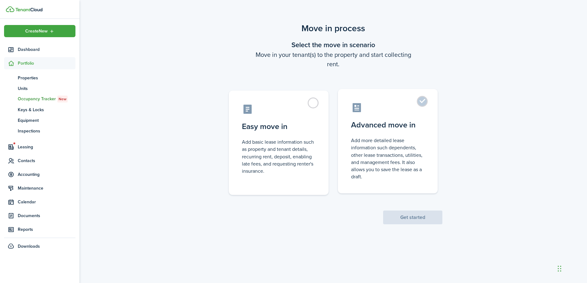
click at [410, 104] on control-radio-card-icon at bounding box center [388, 107] width 74 height 11
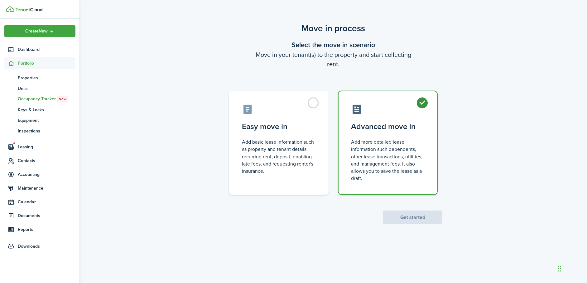
radio input "true"
click at [431, 214] on button "Get started" at bounding box center [412, 217] width 59 height 14
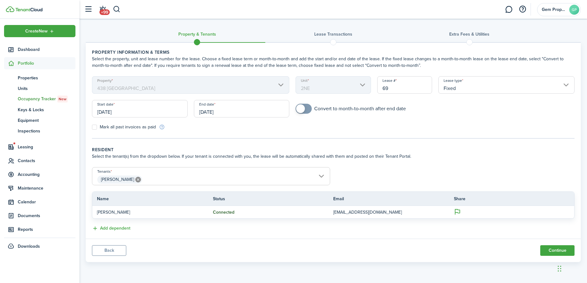
drag, startPoint x: 127, startPoint y: 113, endPoint x: 125, endPoint y: 110, distance: 3.5
click at [125, 110] on input "[DATE]" at bounding box center [140, 108] width 96 height 17
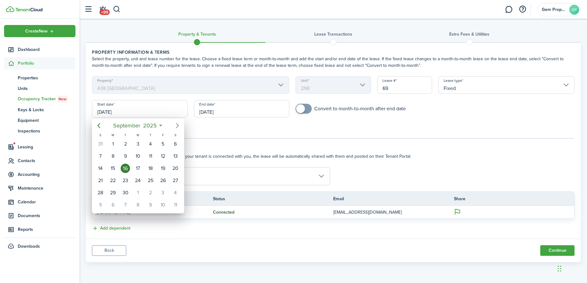
click at [176, 124] on icon "Next page" at bounding box center [177, 125] width 7 height 7
click at [140, 144] on div "1" at bounding box center [137, 143] width 9 height 9
type input "[DATE]"
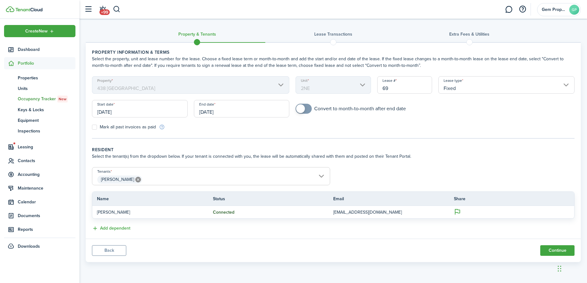
click at [257, 108] on input "[DATE]" at bounding box center [242, 108] width 96 height 17
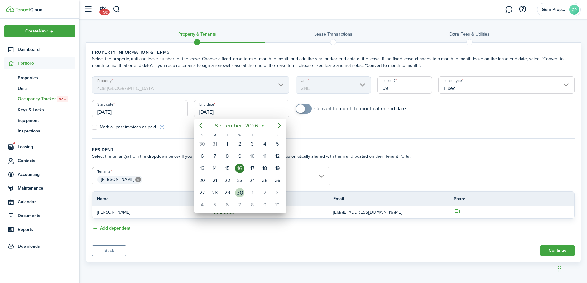
click at [241, 192] on div "30" at bounding box center [239, 192] width 9 height 9
type input "[DATE]"
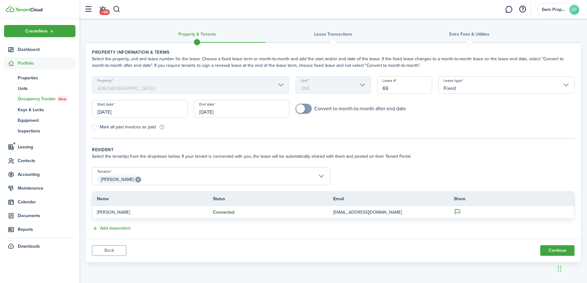
checkbox input "true"
click at [307, 109] on span at bounding box center [304, 109] width 6 height 10
click at [555, 249] on button "Continue" at bounding box center [557, 250] width 34 height 11
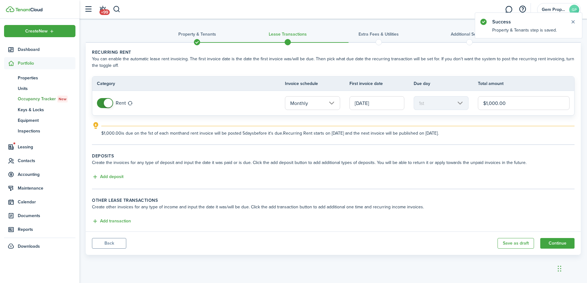
click at [490, 103] on input "$1,000.00" at bounding box center [524, 103] width 92 height 14
drag, startPoint x: 492, startPoint y: 104, endPoint x: 495, endPoint y: 109, distance: 5.9
click at [498, 104] on input "$1,000.00" at bounding box center [524, 103] width 92 height 14
type input "$1,075.00"
click at [114, 176] on button "Add deposit" at bounding box center [107, 176] width 31 height 7
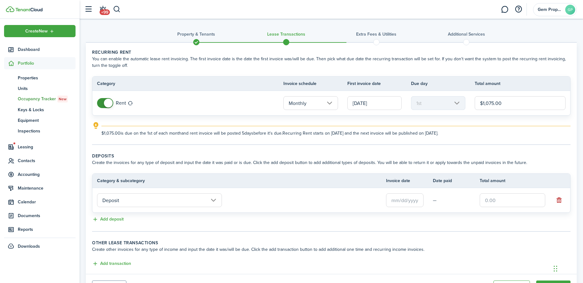
click at [216, 199] on input "Deposit" at bounding box center [159, 200] width 125 height 14
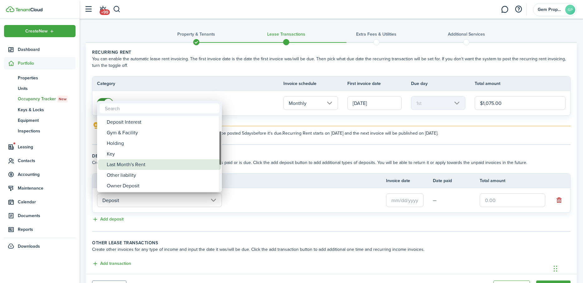
click at [147, 166] on div "Last Month's Rent" at bounding box center [162, 164] width 110 height 11
type input "Deposit / Last Month's Rent"
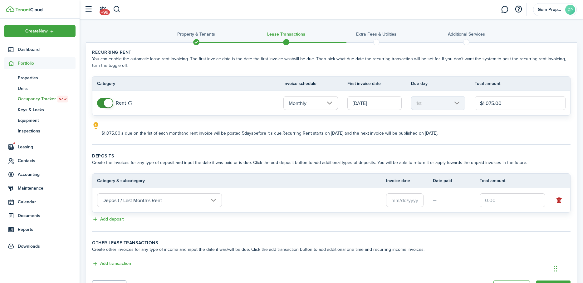
click at [487, 201] on input "text" at bounding box center [511, 200] width 65 height 14
click at [397, 201] on input "text" at bounding box center [404, 200] width 37 height 14
type input "$1,075.00"
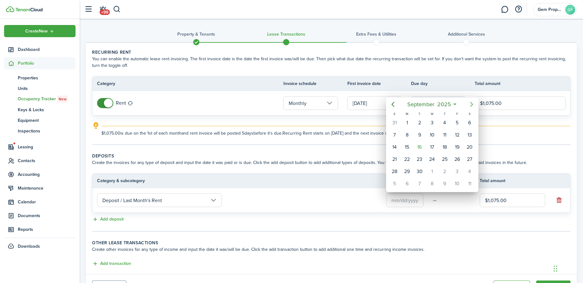
click at [472, 103] on icon "Next page" at bounding box center [470, 103] width 7 height 7
click at [433, 122] on div "1" at bounding box center [431, 122] width 9 height 9
type input "[DATE]"
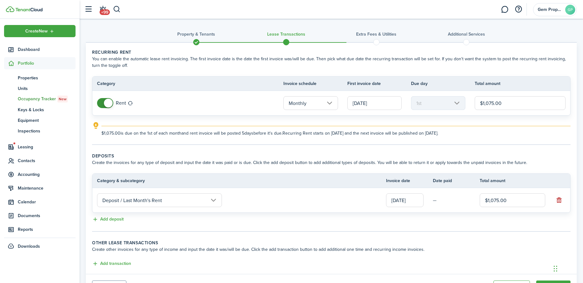
click at [440, 226] on tc-wizard-step "Deposits Create the invoices for any type of deposit and input the date it was …" at bounding box center [331, 192] width 478 height 79
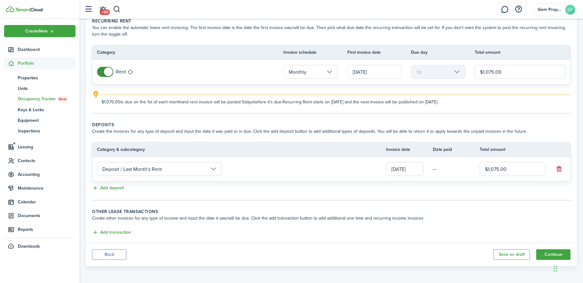
scroll to position [31, 0]
click at [552, 252] on button "Continue" at bounding box center [553, 254] width 34 height 11
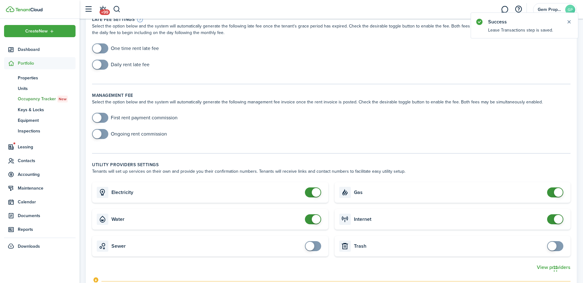
scroll to position [62, 0]
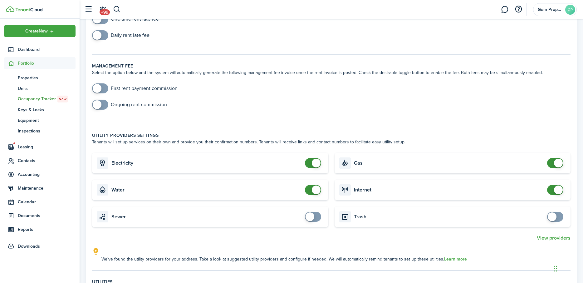
checkbox input "false"
click at [552, 189] on span at bounding box center [555, 190] width 6 height 10
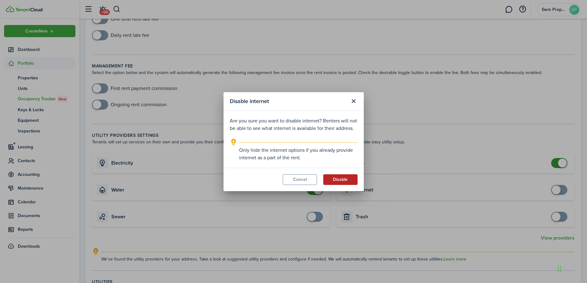
click at [350, 178] on button "Disable" at bounding box center [340, 179] width 34 height 11
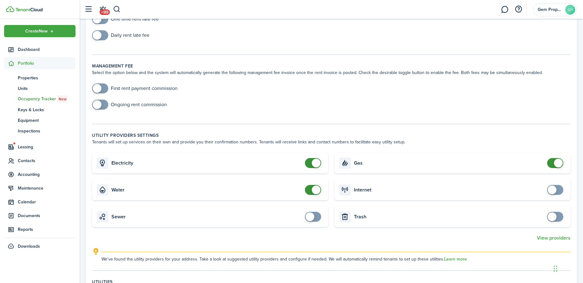
checkbox input "false"
click at [310, 160] on span at bounding box center [313, 163] width 6 height 10
checkbox input "false"
click at [310, 194] on span at bounding box center [313, 190] width 6 height 10
checkbox input "false"
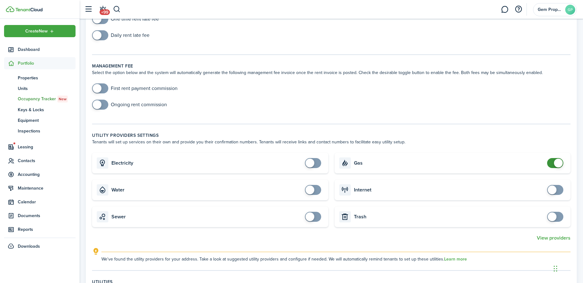
click at [552, 162] on span at bounding box center [555, 163] width 6 height 10
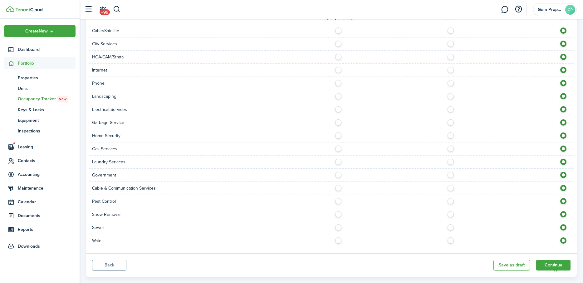
scroll to position [365, 0]
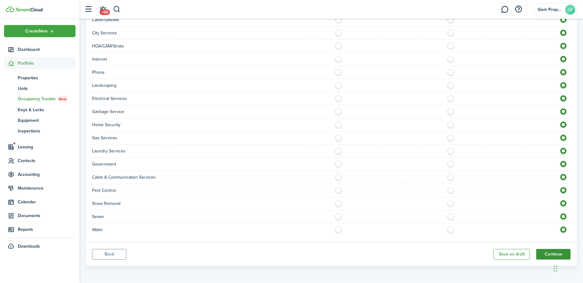
click at [550, 253] on button "Continue" at bounding box center [553, 254] width 34 height 11
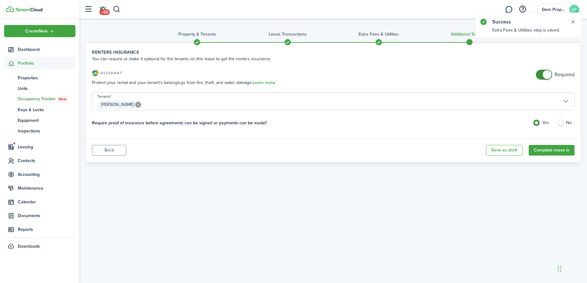
checkbox input "false"
click at [541, 74] on span at bounding box center [544, 75] width 6 height 10
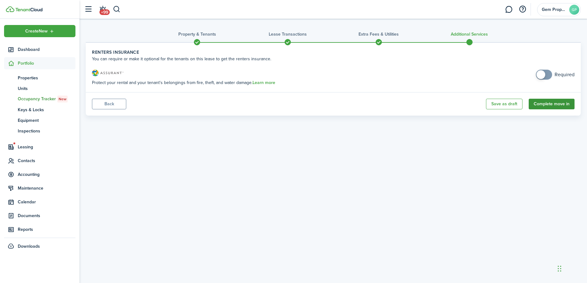
click at [554, 104] on button "Complete move in" at bounding box center [552, 104] width 46 height 11
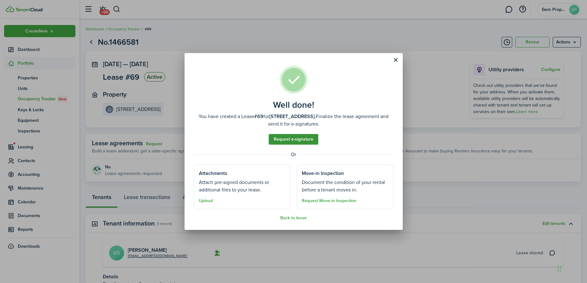
click at [305, 138] on link "Request e-signature" at bounding box center [294, 139] width 50 height 11
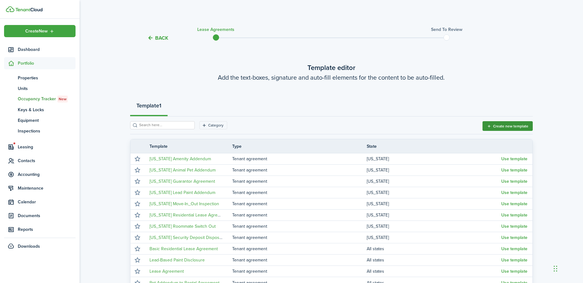
click at [518, 125] on button "Create new template" at bounding box center [507, 126] width 50 height 10
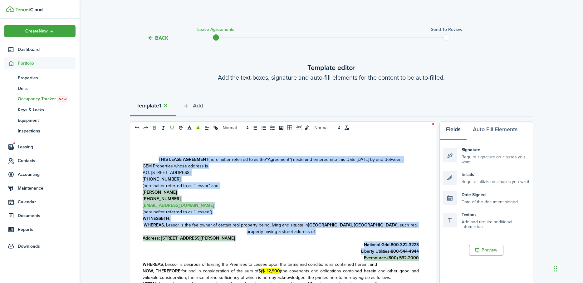
drag, startPoint x: 154, startPoint y: 158, endPoint x: 424, endPoint y: 259, distance: 288.0
click at [424, 259] on div "THIS LEASE AGREEMENT (hereinafter referred to as the “ Agreement”) made and ent…" at bounding box center [280, 256] width 301 height 245
click at [255, 128] on line "list: bullet" at bounding box center [255, 128] width 3 height 0
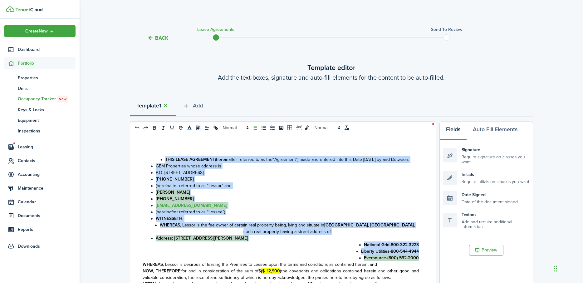
click at [136, 125] on icon "undo: undo" at bounding box center [137, 128] width 6 height 6
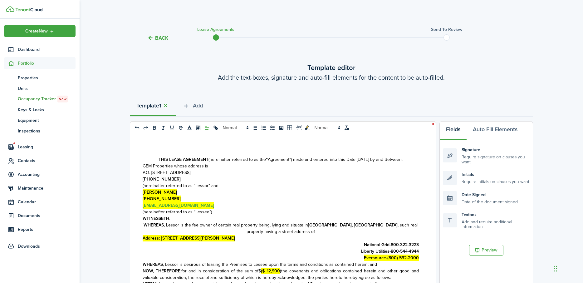
click at [205, 128] on line at bounding box center [207, 128] width 4 height 0
click at [207, 135] on icon at bounding box center [206, 135] width 5 height 5
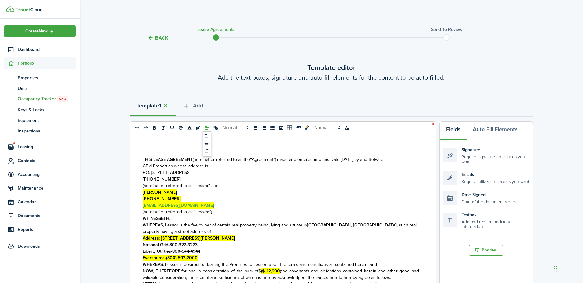
click at [207, 126] on icon at bounding box center [207, 128] width 6 height 6
click at [207, 142] on line at bounding box center [207, 142] width 2 height 0
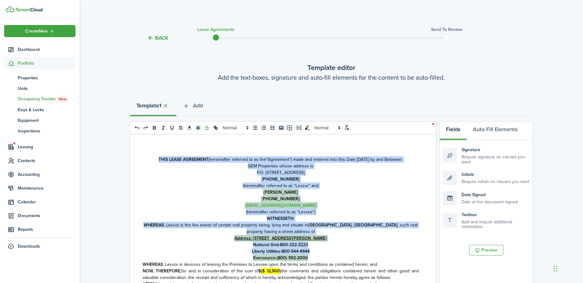
click at [353, 198] on p "[PHONE_NUMBER]" at bounding box center [281, 198] width 276 height 7
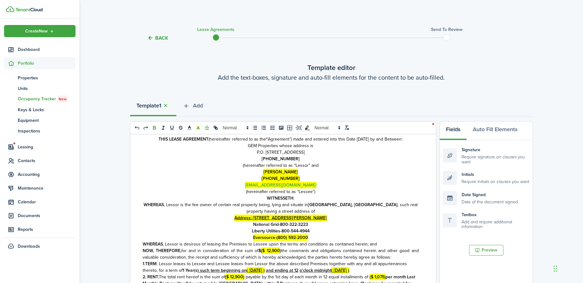
scroll to position [31, 0]
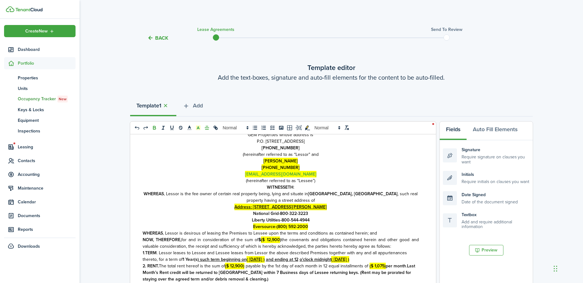
click at [306, 228] on p "Eversource-(800) 592-2000" at bounding box center [281, 226] width 276 height 7
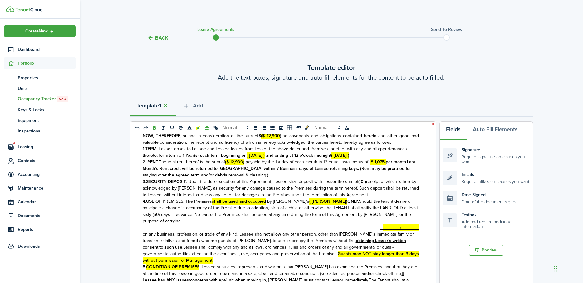
scroll to position [156, 0]
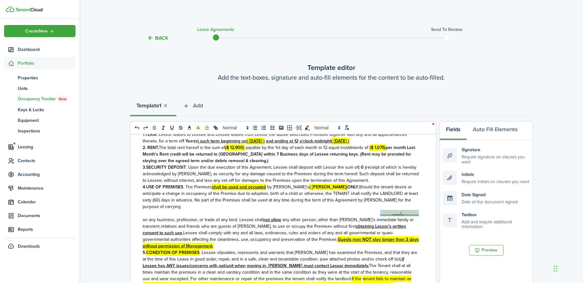
drag, startPoint x: 375, startPoint y: 206, endPoint x: 417, endPoint y: 206, distance: 41.8
click at [417, 205] on div "THIS LEASE AGREEMENT (hereinafter referred to as the “ Agreement”) made and ent…" at bounding box center [280, 256] width 301 height 245
click at [139, 212] on div "THIS LEASE AGREEMENT (hereinafter referred to as the “ Agreement”) made and ent…" at bounding box center [280, 256] width 301 height 245
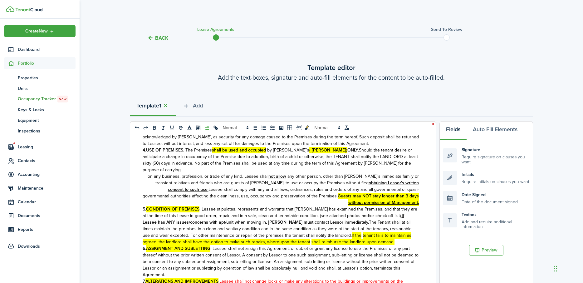
scroll to position [178, 0]
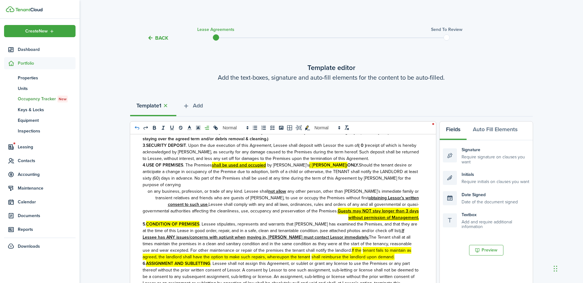
click at [135, 127] on icon "undo: undo" at bounding box center [136, 127] width 4 height 3
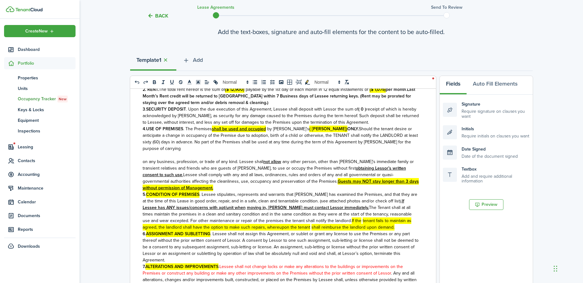
scroll to position [80, 0]
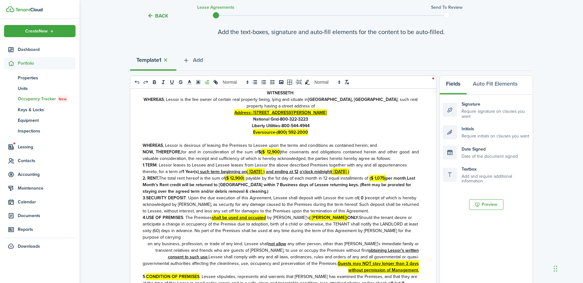
click at [145, 240] on p "on any business, profession, or trade of any kind. Lessee shall not allow any o…" at bounding box center [281, 256] width 276 height 33
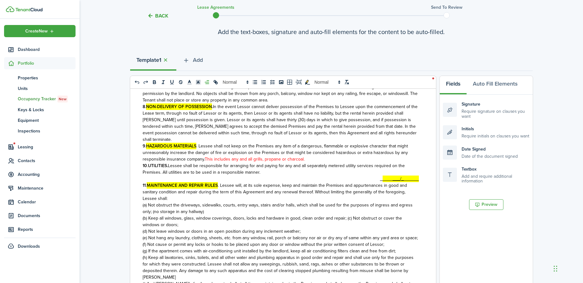
scroll to position [392, 0]
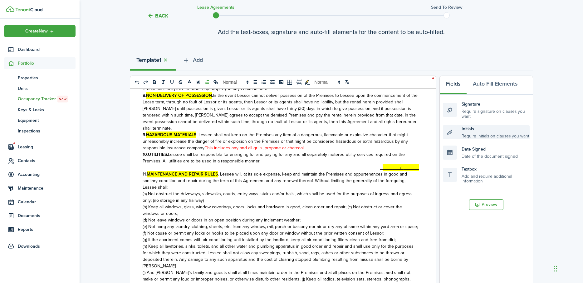
click at [471, 135] on div "Initials Require initials on clauses you want" at bounding box center [486, 132] width 87 height 14
click at [451, 133] on div "Initials Require initials on clauses you want" at bounding box center [486, 132] width 87 height 14
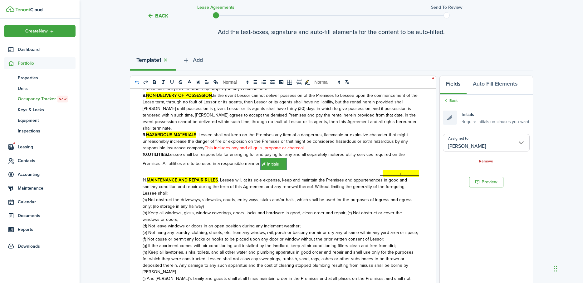
click at [137, 80] on icon "undo: undo" at bounding box center [137, 82] width 6 height 6
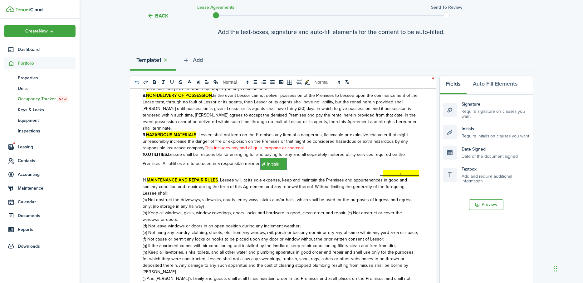
click at [137, 80] on icon "undo: undo" at bounding box center [137, 82] width 6 height 6
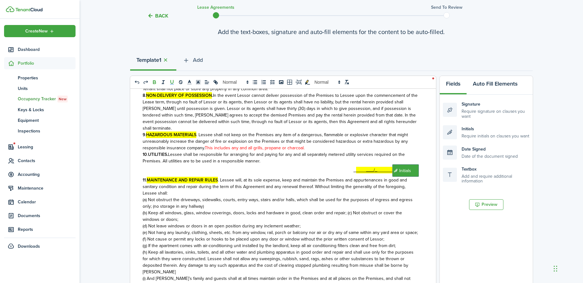
click at [490, 85] on button "Auto Fill Elements" at bounding box center [494, 85] width 57 height 19
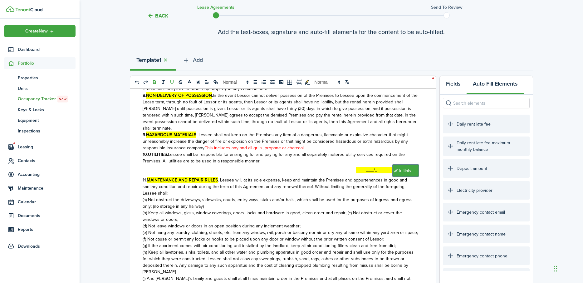
click at [448, 85] on button "Fields" at bounding box center [452, 85] width 27 height 19
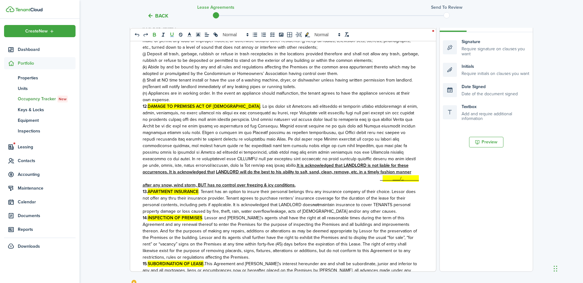
scroll to position [579, 0]
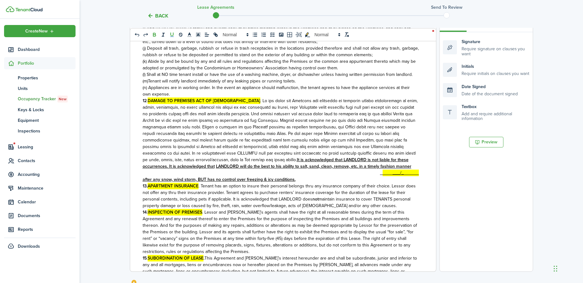
click at [413, 169] on u "______" at bounding box center [411, 172] width 15 height 7
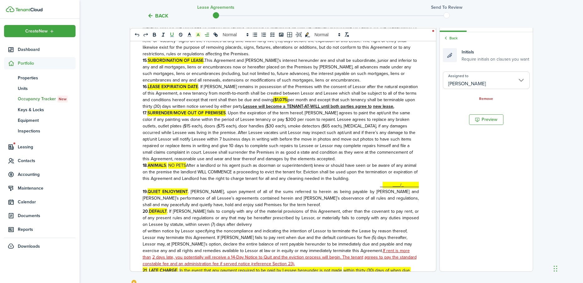
scroll to position [797, 0]
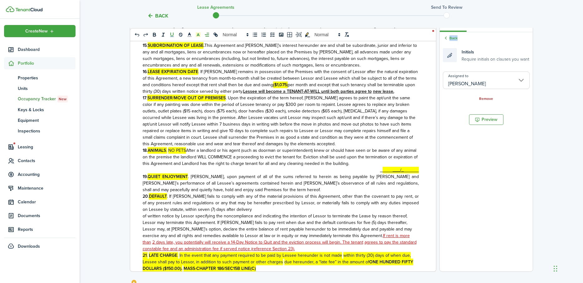
drag, startPoint x: 449, startPoint y: 53, endPoint x: 393, endPoint y: 155, distance: 116.3
click at [393, 158] on div "0 x 0 THIS LEASE AGREEMENT (hereinafter referred to as the “ Agreement”) made a…" at bounding box center [331, 142] width 402 height 258
drag, startPoint x: 452, startPoint y: 54, endPoint x: 478, endPoint y: 94, distance: 47.4
click at [394, 159] on div "0 x 0 THIS LEASE AGREEMENT (hereinafter referred to as the “ Agreement”) made a…" at bounding box center [331, 142] width 402 height 258
drag, startPoint x: 467, startPoint y: 169, endPoint x: 466, endPoint y: 148, distance: 20.9
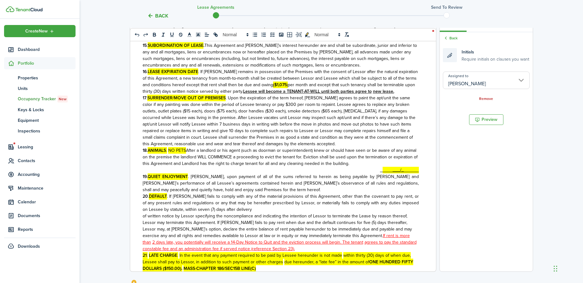
click at [467, 165] on document-aside-settings "Fields Auto Fill Elements Back Initials Require initials on clauses you want As…" at bounding box center [486, 142] width 94 height 258
drag, startPoint x: 450, startPoint y: 56, endPoint x: 445, endPoint y: 132, distance: 76.6
click at [426, 120] on div "0 x 0 THIS LEASE AGREEMENT (hereinafter referred to as the “ Agreement”) made a…" at bounding box center [331, 142] width 402 height 258
drag, startPoint x: 450, startPoint y: 143, endPoint x: 445, endPoint y: 113, distance: 29.8
click at [450, 141] on document-aside-settings "Fields Auto Fill Elements Back Initials Require initials on clauses you want As…" at bounding box center [486, 142] width 94 height 258
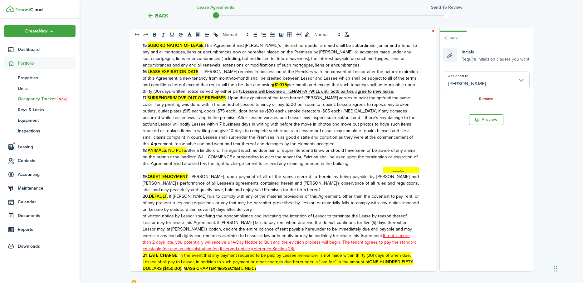
click at [470, 56] on small "Require initials on clauses you want" at bounding box center [495, 58] width 68 height 7
click at [450, 55] on div "Initials Require initials on clauses you want" at bounding box center [486, 55] width 86 height 14
click at [474, 200] on document-aside-settings "Fields Auto Fill Elements Back Initials Require initials on clauses you want As…" at bounding box center [486, 142] width 94 height 258
drag, startPoint x: 450, startPoint y: 55, endPoint x: 422, endPoint y: 108, distance: 60.5
click at [419, 111] on div "0 x 0 THIS LEASE AGREEMENT (hereinafter referred to as the “ Agreement”) made a…" at bounding box center [331, 142] width 402 height 258
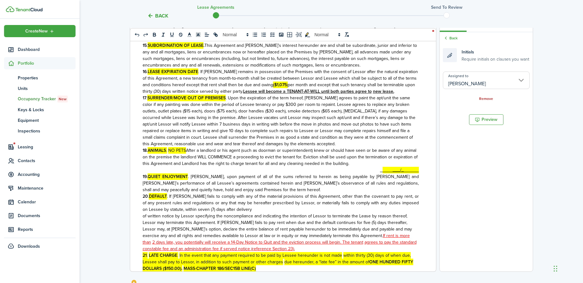
click at [452, 52] on div "Initials Require initials on clauses you want" at bounding box center [486, 55] width 87 height 20
click at [451, 56] on div "Initials Require initials on clauses you want" at bounding box center [486, 55] width 86 height 14
drag, startPoint x: 449, startPoint y: 54, endPoint x: 442, endPoint y: 79, distance: 26.0
click at [442, 79] on div "Back Initials Require initials on clauses you want Assigned to [GEOGRAPHIC_DATA…" at bounding box center [485, 68] width 93 height 73
click at [471, 83] on input "[PERSON_NAME]" at bounding box center [486, 79] width 87 height 17
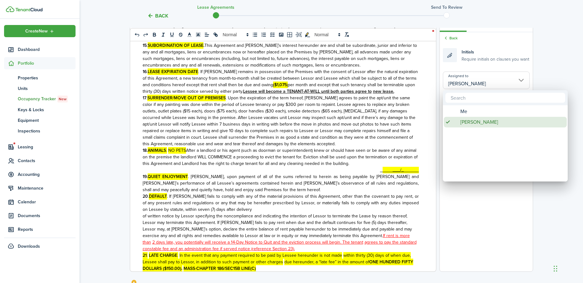
click at [475, 123] on span "[PERSON_NAME]" at bounding box center [479, 122] width 38 height 11
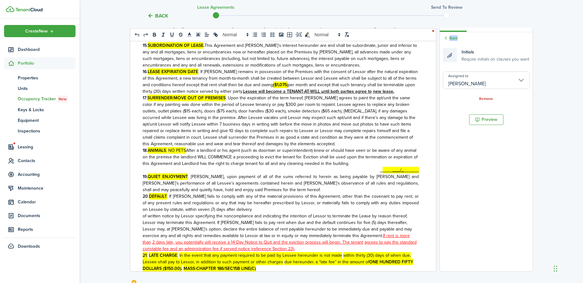
drag, startPoint x: 450, startPoint y: 52, endPoint x: 455, endPoint y: 71, distance: 19.5
click at [453, 75] on div "Back Initials Require initials on clauses you want Assigned to [GEOGRAPHIC_DATA…" at bounding box center [485, 68] width 93 height 73
click at [446, 36] on icon at bounding box center [446, 38] width 6 height 6
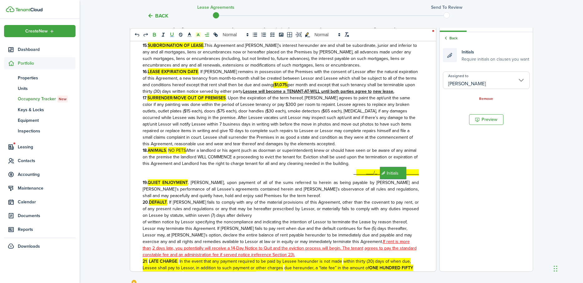
click at [451, 37] on link "Back" at bounding box center [450, 38] width 15 height 6
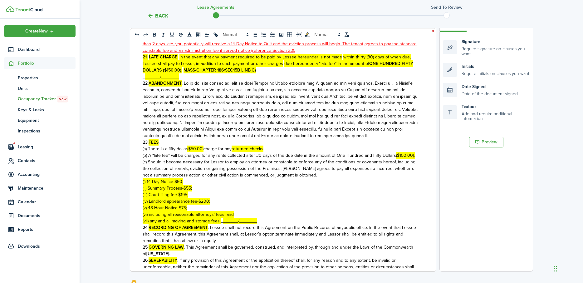
scroll to position [1015, 0]
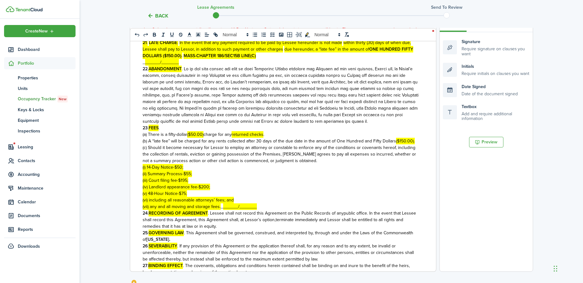
click at [153, 59] on span "______/_______" at bounding box center [162, 62] width 34 height 7
click at [143, 65] on strong "22" at bounding box center [145, 68] width 5 height 7
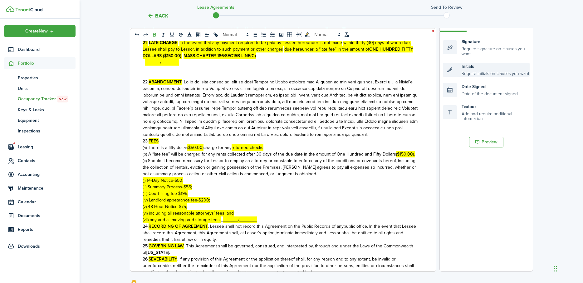
click at [453, 69] on div "Initials Require initials on clauses you want" at bounding box center [486, 70] width 87 height 14
click at [450, 69] on div "Initials Require initials on clauses you want" at bounding box center [486, 70] width 87 height 14
click at [451, 69] on div "Initials Require initials on clauses you want" at bounding box center [486, 70] width 87 height 14
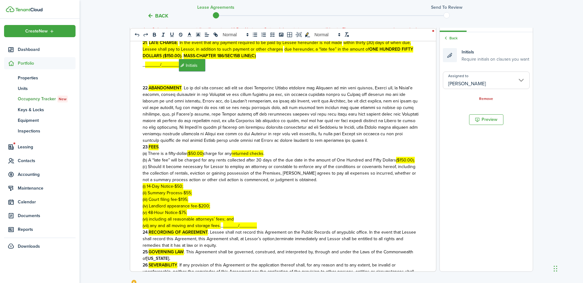
click at [244, 71] on p at bounding box center [281, 74] width 276 height 7
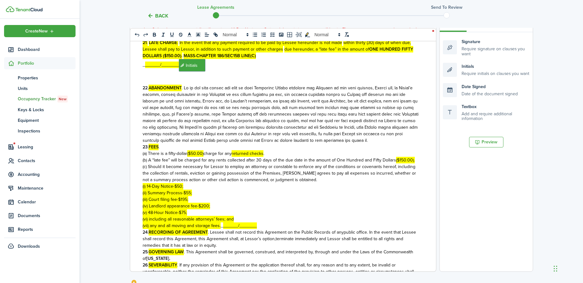
drag, startPoint x: 221, startPoint y: 219, endPoint x: 259, endPoint y: 221, distance: 37.8
click at [259, 222] on p "(vii) any and all moving and storage fees. _ ______/_______" at bounding box center [281, 225] width 276 height 7
click at [138, 34] on icon "undo: undo" at bounding box center [137, 35] width 6 height 6
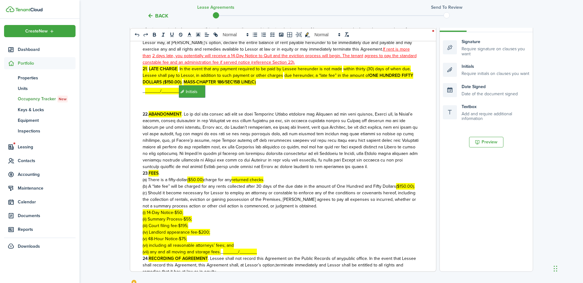
click at [289, 222] on p "(iii) Court filing fee-$195;" at bounding box center [281, 225] width 276 height 7
click at [221, 248] on span "_" at bounding box center [221, 251] width 2 height 7
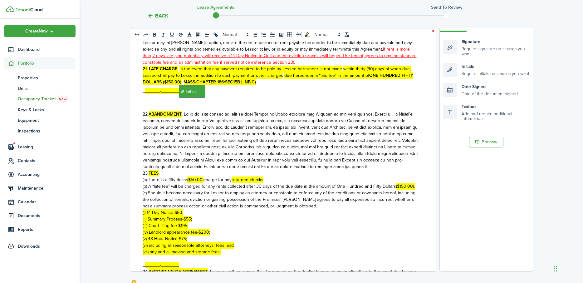
click at [143, 268] on strong "24" at bounding box center [145, 271] width 5 height 7
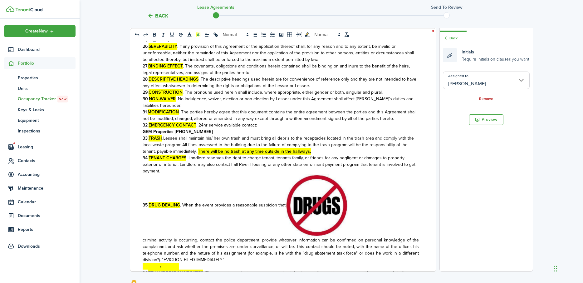
scroll to position [1280, 0]
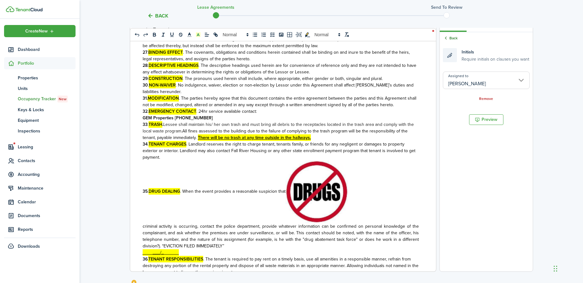
click at [452, 38] on link "Back" at bounding box center [450, 38] width 15 height 6
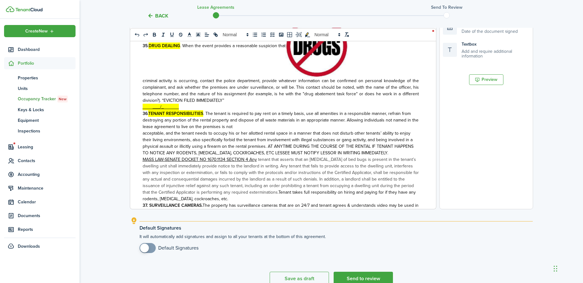
scroll to position [1358, 0]
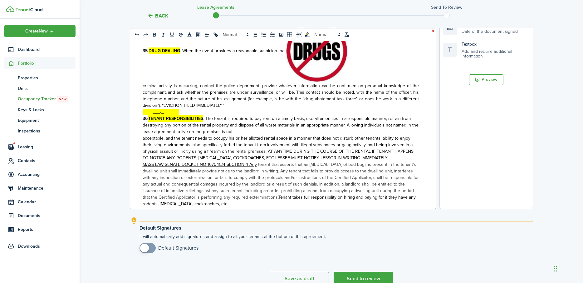
click at [142, 113] on div "THIS LEASE AGREEMENT (hereinafter referred to as the “ Agreement”) made and ent…" at bounding box center [280, 86] width 301 height 245
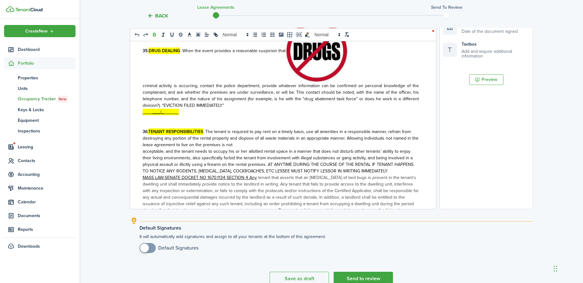
click at [140, 106] on div "THIS LEASE AGREEMENT (hereinafter referred to as the “ Agreement”) made and ent…" at bounding box center [280, 86] width 301 height 245
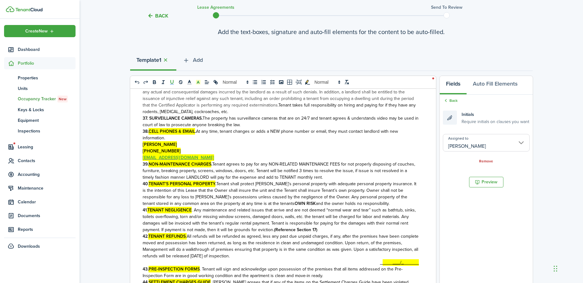
scroll to position [1607, 0]
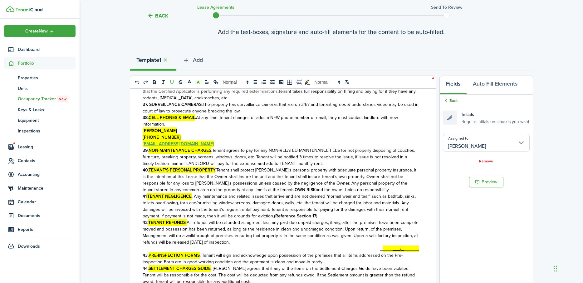
click at [449, 100] on link "Back" at bounding box center [450, 101] width 15 height 6
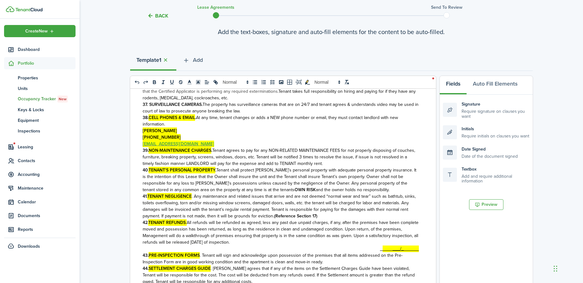
click at [143, 252] on strong "43." at bounding box center [146, 255] width 6 height 7
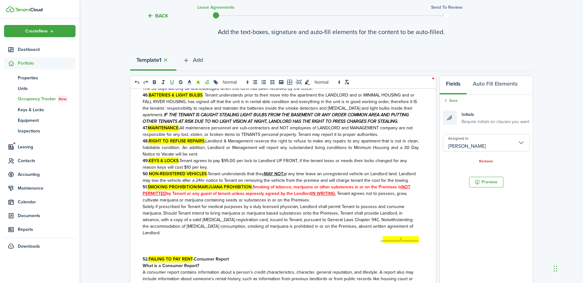
scroll to position [1857, 0]
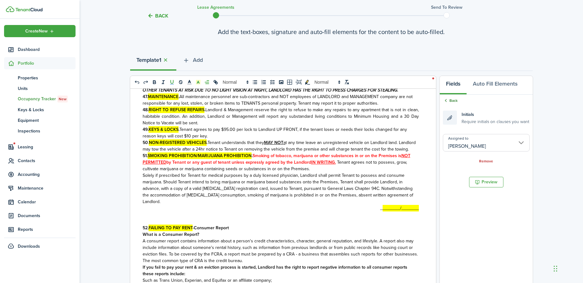
click at [450, 98] on link "Back" at bounding box center [450, 101] width 15 height 6
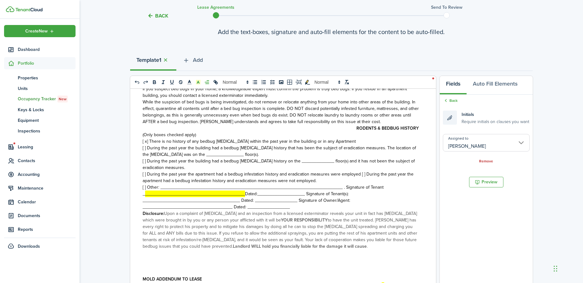
scroll to position [2200, 0]
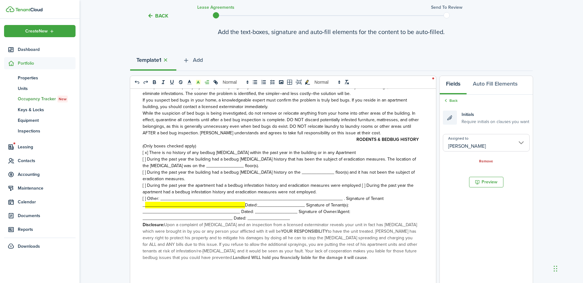
click at [342, 198] on span "[ ] Other: ____________________________________________________________________…" at bounding box center [263, 201] width 241 height 13
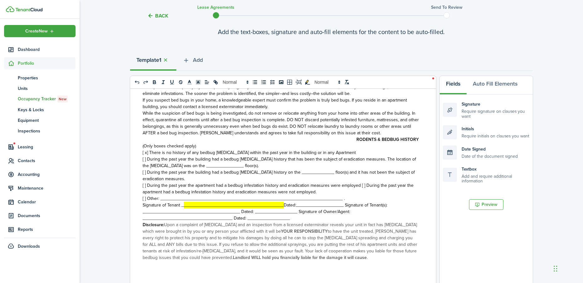
click at [342, 205] on span "Dated:___________________ Signature of Tenant(s): _____________________________…" at bounding box center [265, 211] width 245 height 20
click at [341, 212] on span "Signature of Tenant(s): _______________________________________ Dated: ________…" at bounding box center [268, 214] width 251 height 13
click at [142, 203] on div "THIS LEASE AGREEMENT (hereinafter referred to as the “ Agreement”) made and ent…" at bounding box center [280, 211] width 301 height 245
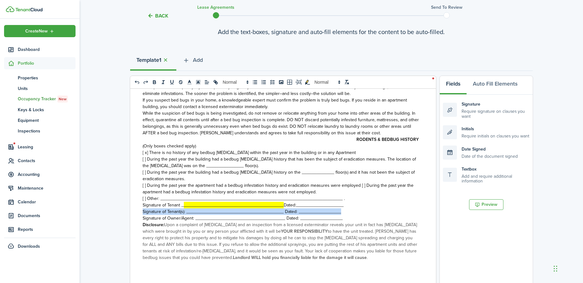
drag, startPoint x: 144, startPoint y: 212, endPoint x: 346, endPoint y: 214, distance: 202.7
click at [346, 214] on p "Signature of Tenant(s): _______________________________________ Dated: ________…" at bounding box center [281, 211] width 276 height 7
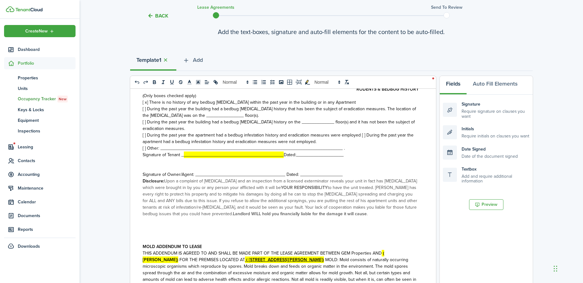
scroll to position [2267, 0]
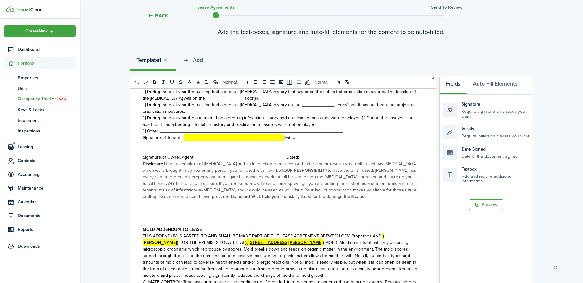
click at [350, 130] on p "[ ] Other: ____________________________________________________________________…" at bounding box center [281, 131] width 276 height 7
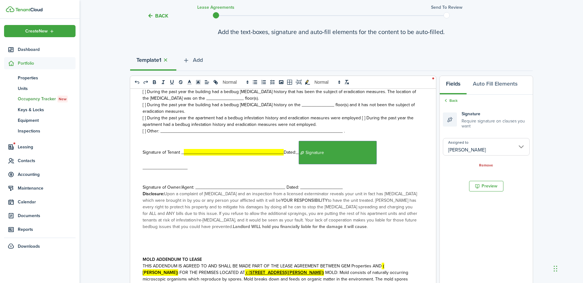
click at [193, 172] on p at bounding box center [281, 174] width 276 height 7
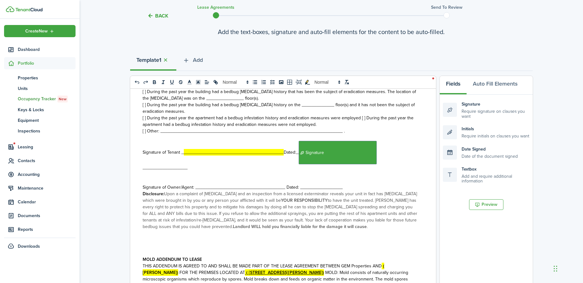
drag, startPoint x: 188, startPoint y: 164, endPoint x: 188, endPoint y: 167, distance: 3.1
click at [188, 167] on p "Signature of Tenant _ ________________________________________ Dated:_﻿﻿﻿ Signa…" at bounding box center [281, 156] width 276 height 30
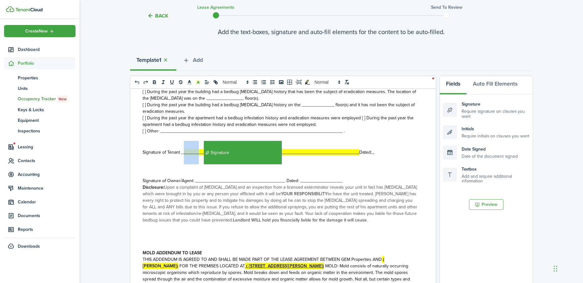
drag, startPoint x: 199, startPoint y: 152, endPoint x: 183, endPoint y: 152, distance: 15.6
click at [184, 152] on span "_______﻿﻿_﻿﻿ Signature ﻿﻿__________________________﻿﻿﻿﻿_____" at bounding box center [271, 152] width 175 height 7
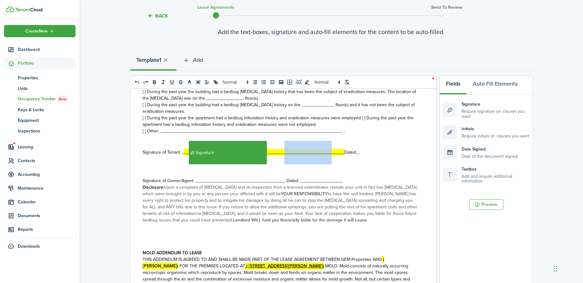
drag, startPoint x: 331, startPoint y: 152, endPoint x: 282, endPoint y: 146, distance: 49.0
click at [282, 146] on p "Signature of Tenant _ _﻿﻿_﻿﻿ Signature ﻿﻿__________________________﻿﻿﻿﻿_____ Da…" at bounding box center [281, 152] width 276 height 23
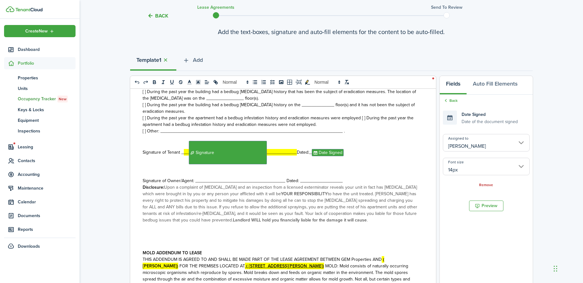
click at [481, 140] on input "[PERSON_NAME]" at bounding box center [486, 142] width 87 height 17
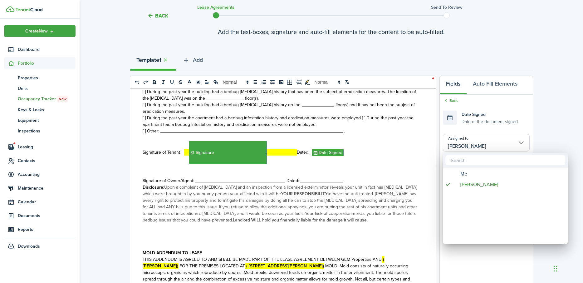
click at [481, 140] on div at bounding box center [291, 141] width 682 height 382
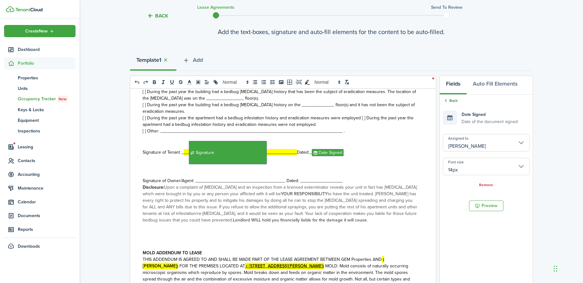
click at [448, 100] on icon at bounding box center [446, 101] width 6 height 6
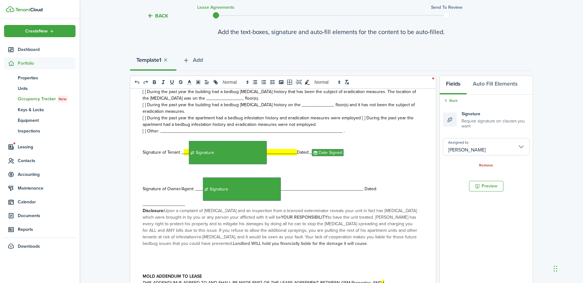
click at [471, 144] on input "[PERSON_NAME]" at bounding box center [486, 146] width 87 height 17
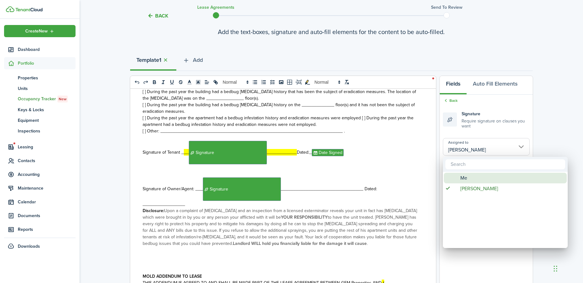
click at [468, 179] on div "Me" at bounding box center [507, 177] width 110 height 11
type input "Me"
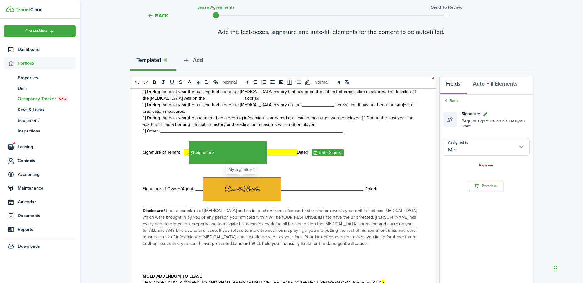
drag, startPoint x: 257, startPoint y: 186, endPoint x: 481, endPoint y: 166, distance: 224.1
click at [480, 166] on link "Remove" at bounding box center [486, 165] width 14 height 4
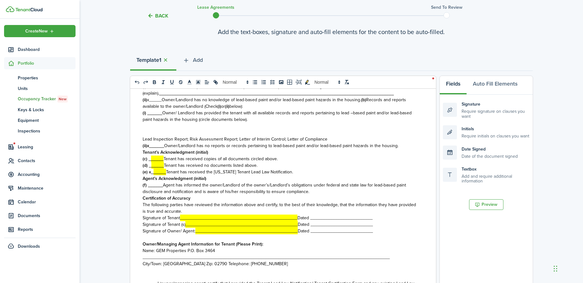
scroll to position [2797, 0]
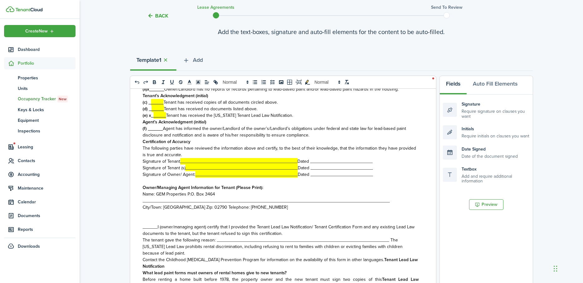
drag, startPoint x: 141, startPoint y: 168, endPoint x: 376, endPoint y: 169, distance: 234.8
click at [376, 169] on div "THIS LEASE AGREEMENT (hereinafter referred to as the “ Agreement”) made and ent…" at bounding box center [280, 211] width 301 height 245
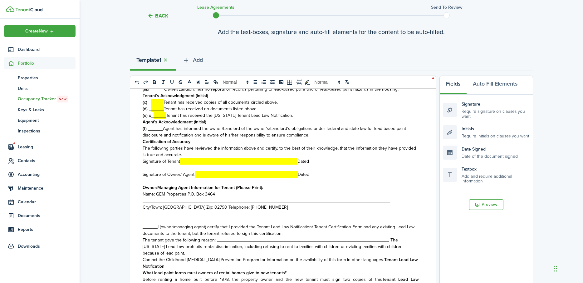
click at [192, 154] on p "The following parties have reviewed the information above and certify, to the b…" at bounding box center [281, 151] width 276 height 13
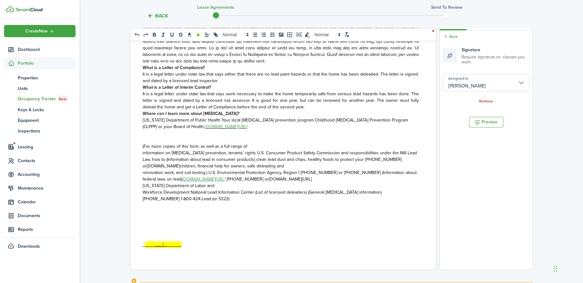
scroll to position [109, 0]
click at [453, 36] on link "Back" at bounding box center [450, 37] width 15 height 6
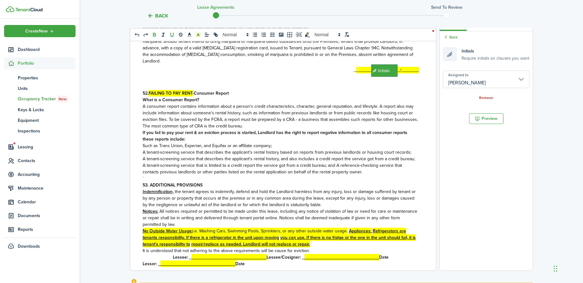
scroll to position [1996, 0]
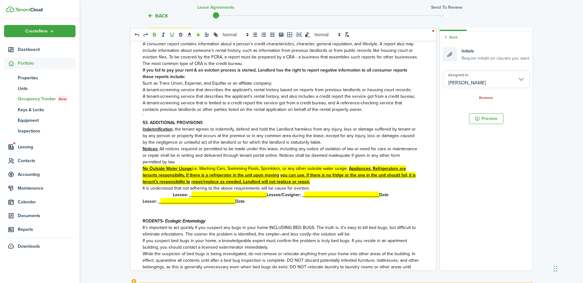
click at [266, 194] on strong "Lessee/Cosigner: _" at bounding box center [285, 194] width 38 height 7
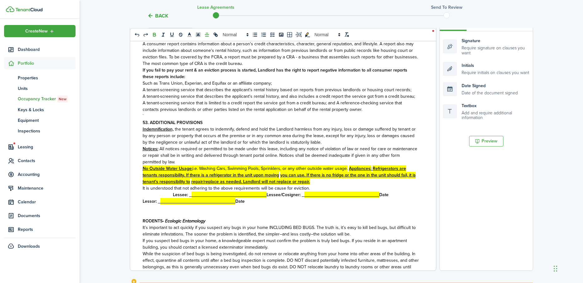
click at [170, 192] on p "Lessee: _ ______________________________ Lessee/Cosigner: _ ___________________…" at bounding box center [281, 194] width 276 height 7
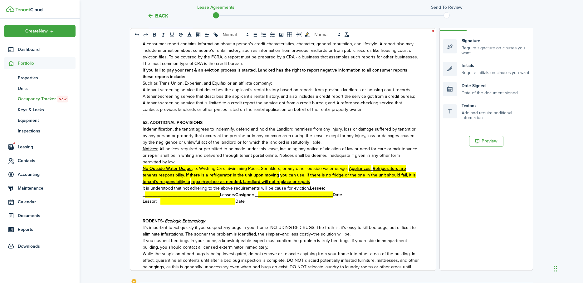
click at [309, 187] on strong "Lessee: _" at bounding box center [234, 191] width 182 height 13
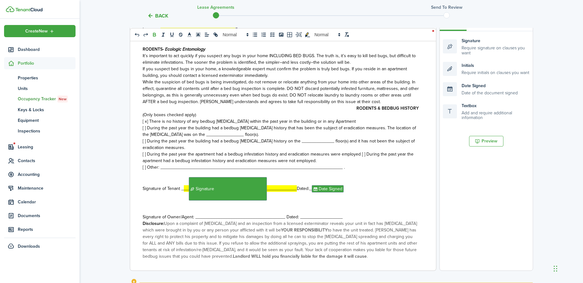
scroll to position [2183, 0]
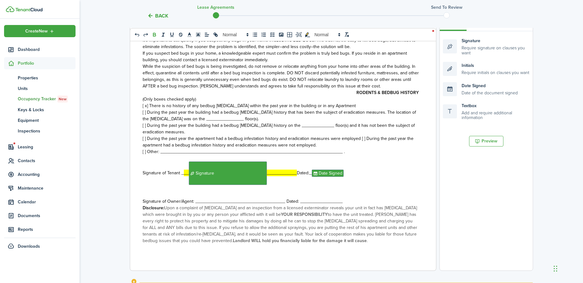
click at [205, 200] on span "Signature of Owner/Agent: ___﻿﻿_________________________________ Dated: _______…" at bounding box center [243, 201] width 200 height 7
click at [199, 198] on span "Signature of Owner/Agent: ___﻿﻿_________________________________ Dated: _______…" at bounding box center [243, 201] width 200 height 7
click at [502, 49] on div "Signature Require signature on clauses you want" at bounding box center [486, 46] width 87 height 18
click at [455, 47] on div "Signature Require signature on clauses you want" at bounding box center [486, 46] width 87 height 18
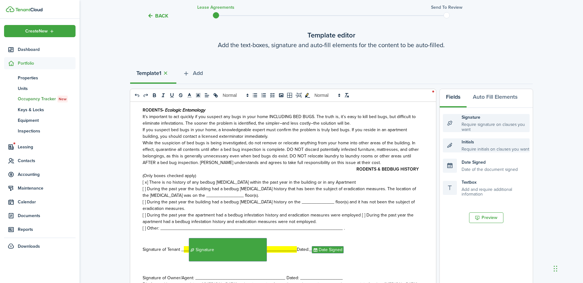
scroll to position [46, 0]
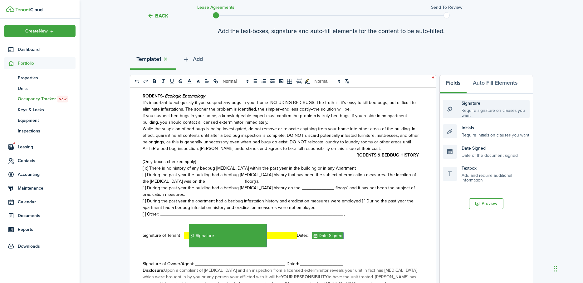
click at [449, 108] on div "Signature Require signature on clauses you want" at bounding box center [486, 109] width 87 height 18
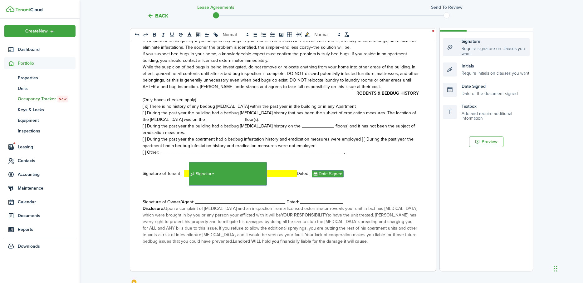
scroll to position [109, 0]
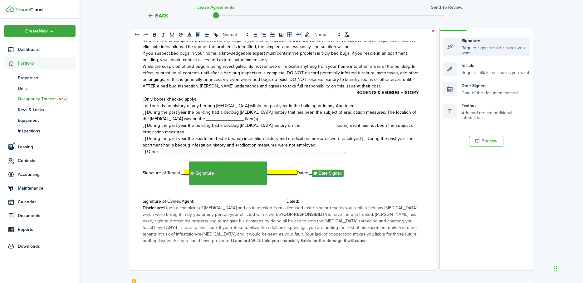
click at [484, 48] on div "Signature Require signature on clauses you want" at bounding box center [486, 46] width 87 height 18
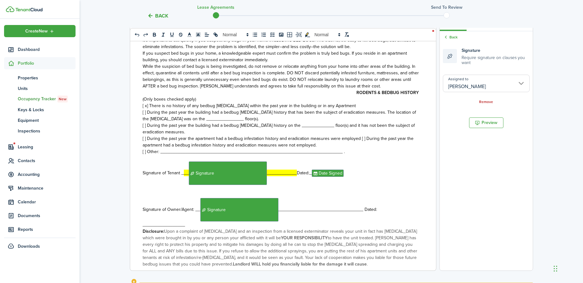
click at [520, 84] on input "[PERSON_NAME]" at bounding box center [486, 83] width 87 height 17
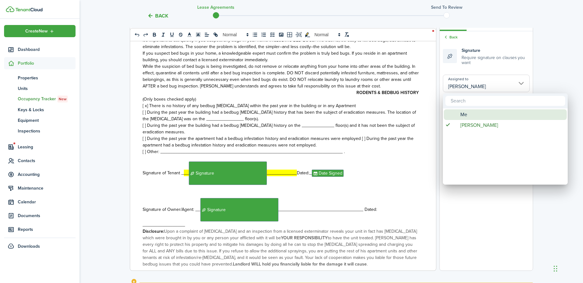
click at [465, 113] on span "Me" at bounding box center [463, 114] width 7 height 11
type input "Me"
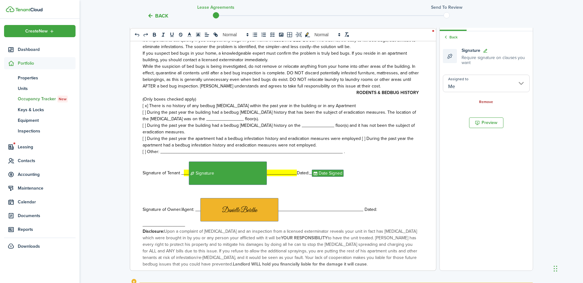
click at [485, 100] on link "Remove" at bounding box center [486, 102] width 14 height 4
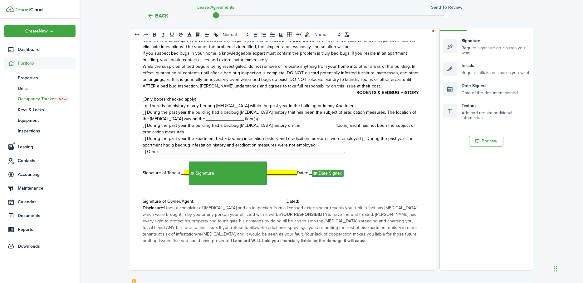
click at [200, 198] on span "Signature of Owner/Agent: __﻿﻿﻿﻿_﻿﻿_________________________________ Dated: ___…" at bounding box center [243, 201] width 200 height 7
click at [201, 197] on p "﻿﻿" at bounding box center [281, 194] width 276 height 7
click at [201, 198] on span "Signature of Owner/Agent: __﻿﻿﻿﻿_﻿﻿_________________________________ Dated: ___…" at bounding box center [243, 201] width 200 height 7
click at [450, 46] on div "Signature Require signature on clauses you want" at bounding box center [486, 46] width 87 height 18
click at [476, 46] on div "Signature Require signature on clauses you want" at bounding box center [486, 46] width 87 height 18
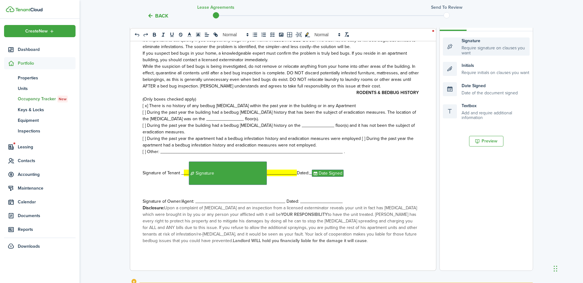
click at [475, 46] on div "Signature Require signature on clauses you want" at bounding box center [486, 46] width 87 height 18
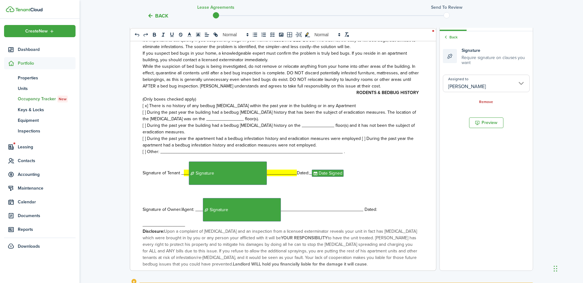
click at [518, 81] on input "[PERSON_NAME]" at bounding box center [486, 83] width 87 height 17
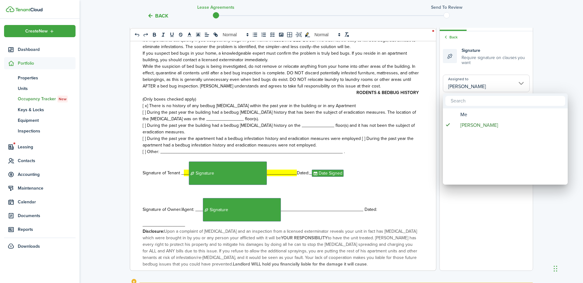
click at [460, 101] on input "text" at bounding box center [505, 101] width 120 height 10
type input "Gem Properties"
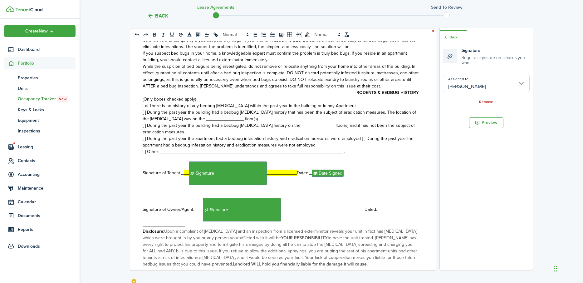
click at [519, 81] on input "[PERSON_NAME]" at bounding box center [486, 83] width 87 height 17
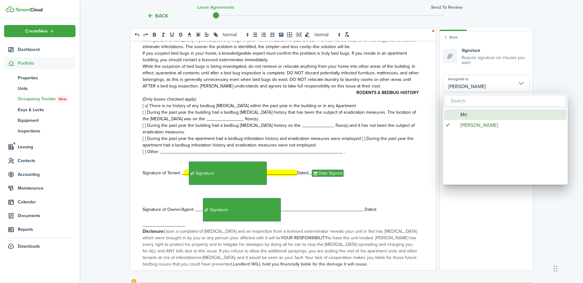
click at [462, 112] on span "Me" at bounding box center [463, 114] width 7 height 11
type input "Me"
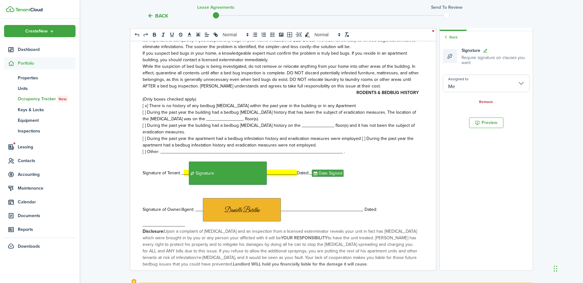
click at [485, 102] on link "Remove" at bounding box center [486, 102] width 14 height 4
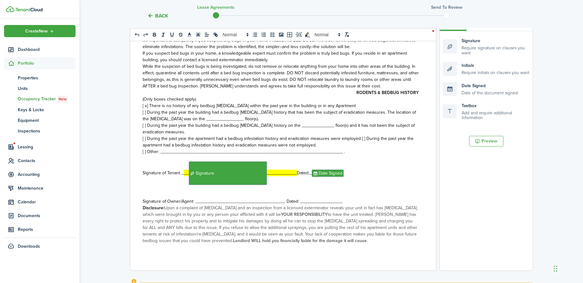
click at [204, 201] on span "Signature of Owner/Agent: __﻿﻿﻿﻿_﻿﻿﻿﻿_________________________________ Dated: _…" at bounding box center [243, 201] width 200 height 7
click at [207, 199] on span "Signature of Owner/Agent: __﻿﻿﻿﻿_﻿﻿﻿﻿_________________________________ Dated: _…" at bounding box center [243, 201] width 200 height 7
click at [320, 198] on span "Signature of Owner/Agent: __﻿﻿﻿﻿_﻿﻿﻿﻿__Gem Properties______________________ Dat…" at bounding box center [247, 201] width 208 height 7
click at [143, 198] on p "Signature of Owner/Agent: __﻿﻿﻿﻿_﻿﻿﻿﻿__Gem Properties______________________ Dat…" at bounding box center [281, 201] width 276 height 7
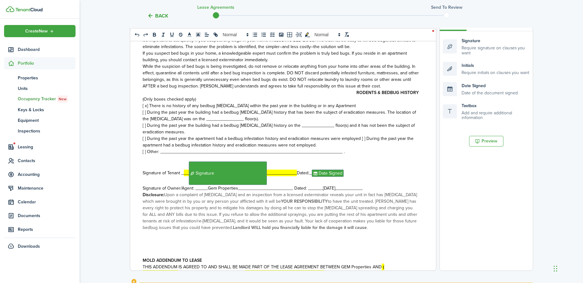
click at [372, 186] on p "Signature of Owner/Agent: __﻿﻿﻿﻿_﻿﻿﻿﻿__Gem Properties______________________ Dat…" at bounding box center [281, 188] width 276 height 7
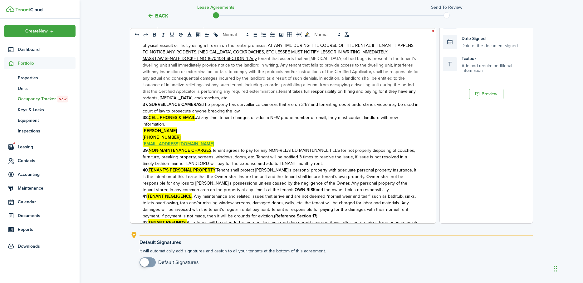
scroll to position [1497, 0]
drag, startPoint x: 141, startPoint y: 125, endPoint x: 210, endPoint y: 136, distance: 69.8
click at [210, 136] on div "THIS LEASE AGREEMENT (hereinafter referred to as the “ Agreement”) made and ent…" at bounding box center [280, 100] width 301 height 245
click at [208, 34] on icon at bounding box center [207, 35] width 6 height 6
click at [210, 51] on span at bounding box center [206, 50] width 7 height 7
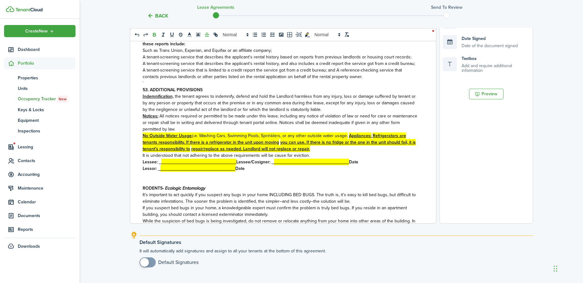
scroll to position [1996, 0]
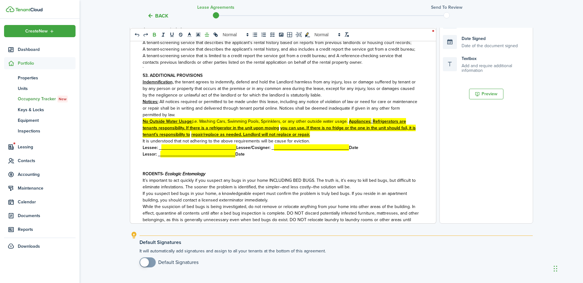
click at [234, 145] on p "Lessee: _ ______________________________ Lessee/Cosigner: _ ___________________…" at bounding box center [281, 147] width 276 height 7
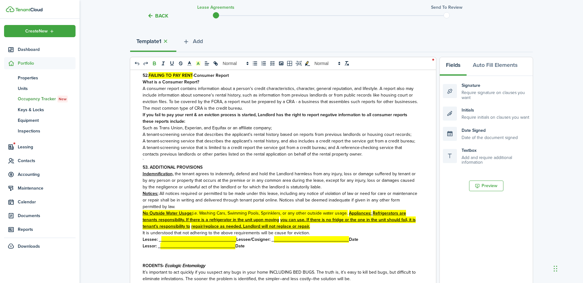
scroll to position [62, 0]
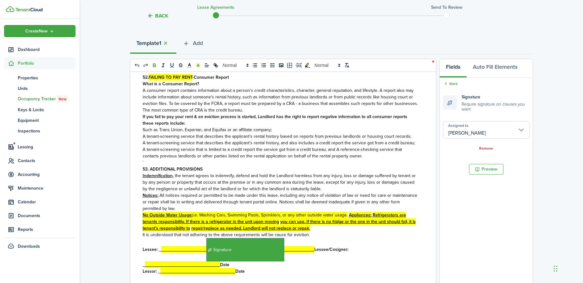
click at [313, 248] on strong "Lessee/Cosigner: _" at bounding box center [246, 257] width 206 height 22
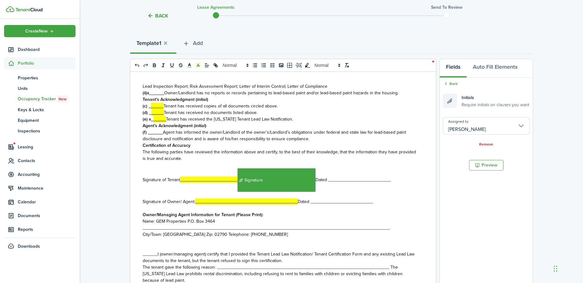
scroll to position [2807, 0]
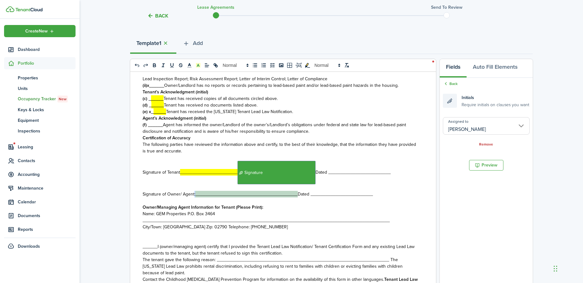
drag, startPoint x: 297, startPoint y: 193, endPoint x: 193, endPoint y: 195, distance: 103.6
click at [193, 195] on p "Signature of Owner/ Agent: _________________________________________ Dated ____…" at bounding box center [281, 194] width 276 height 7
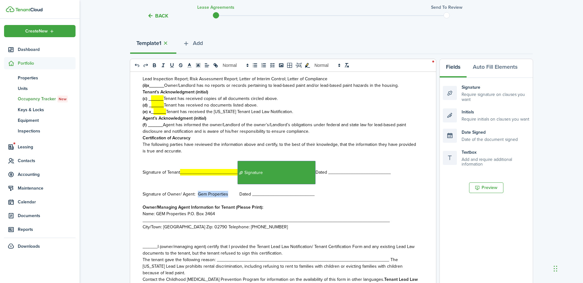
drag, startPoint x: 197, startPoint y: 194, endPoint x: 228, endPoint y: 193, distance: 31.2
click at [227, 194] on span "Signature of Owner/ Agent: Gem Properties Dated _________________________" at bounding box center [229, 194] width 172 height 7
click at [164, 64] on icon "italic" at bounding box center [163, 65] width 6 height 6
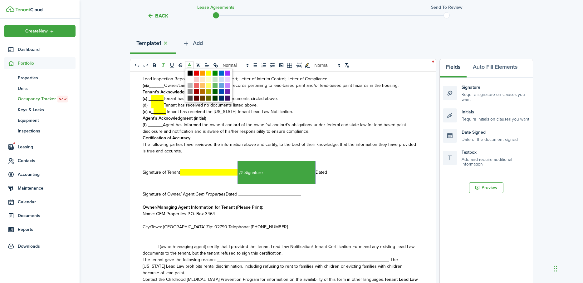
click at [189, 64] on polyline at bounding box center [189, 64] width 2 height 2
click at [279, 196] on span "Dated _________________________" at bounding box center [262, 194] width 75 height 7
click at [236, 193] on span "Dated ____________ _____________" at bounding box center [264, 194] width 78 height 7
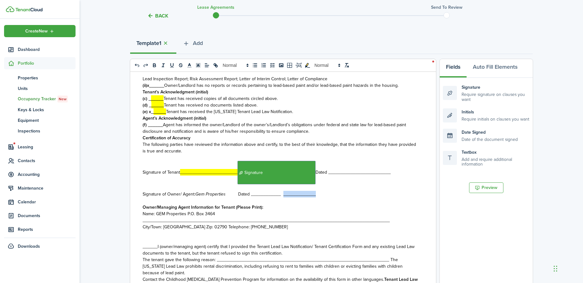
drag, startPoint x: 282, startPoint y: 193, endPoint x: 320, endPoint y: 197, distance: 38.5
click at [320, 197] on div "THIS LEASE AGREEMENT (hereinafter referred to as the “ Agreement”) made and ent…" at bounding box center [280, 194] width 301 height 245
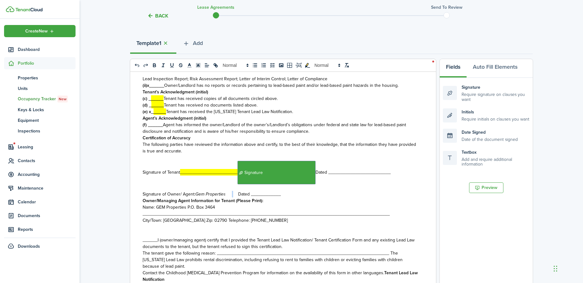
click at [234, 192] on span at bounding box center [230, 194] width 11 height 7
drag, startPoint x: 195, startPoint y: 194, endPoint x: 305, endPoint y: 194, distance: 110.1
click at [305, 194] on p "Signature of Owner/ Agent: Gem Properties Dated ____________" at bounding box center [281, 194] width 276 height 7
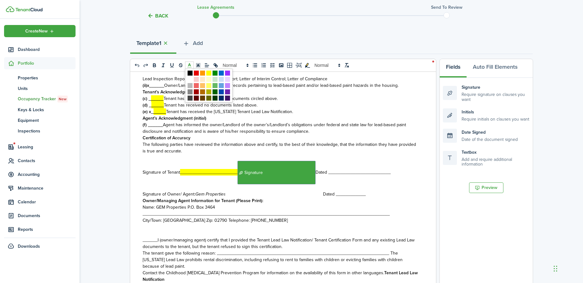
click at [190, 64] on icon at bounding box center [189, 65] width 6 height 6
click at [171, 65] on icon "underline" at bounding box center [172, 65] width 6 height 6
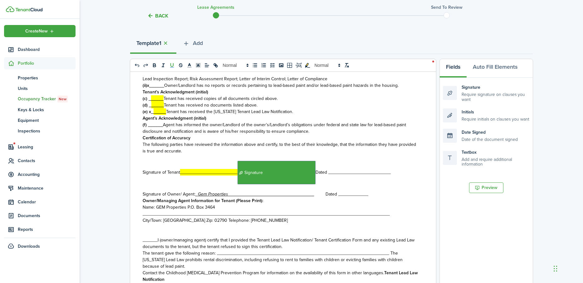
click at [318, 206] on p "Name: GEM Properties P.O. Box 3464" at bounding box center [281, 207] width 276 height 7
click at [196, 194] on u at bounding box center [196, 194] width 2 height 7
drag, startPoint x: 322, startPoint y: 194, endPoint x: 325, endPoint y: 193, distance: 3.2
click at [325, 194] on span at bounding box center [330, 194] width 10 height 7
click at [341, 194] on span "Dated ____________" at bounding box center [346, 194] width 43 height 7
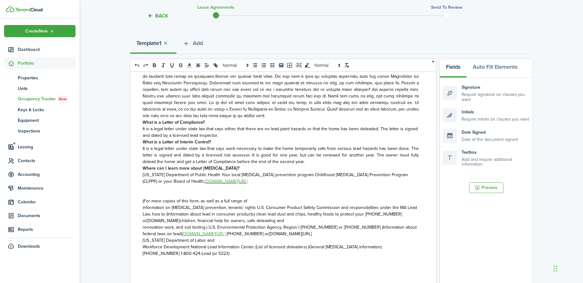
scroll to position [3521, 0]
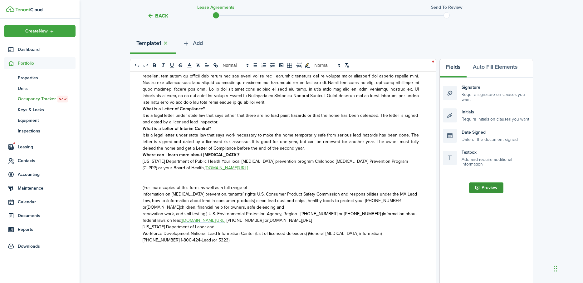
click at [492, 187] on button "Preview" at bounding box center [486, 187] width 34 height 11
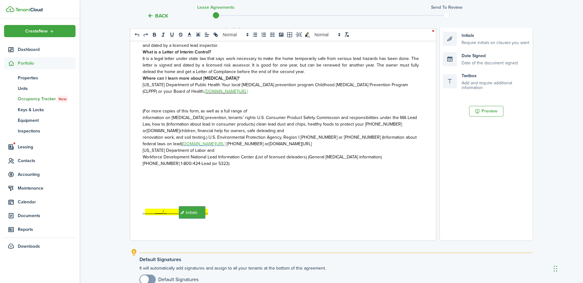
scroll to position [202, 0]
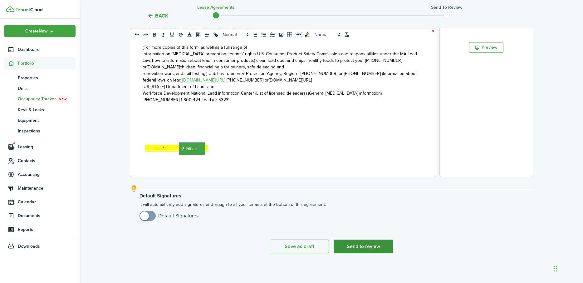
click at [375, 246] on button "Send to review" at bounding box center [362, 246] width 59 height 14
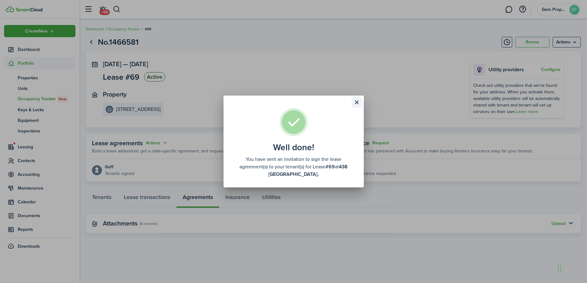
click at [356, 99] on button "Close modal" at bounding box center [357, 102] width 11 height 11
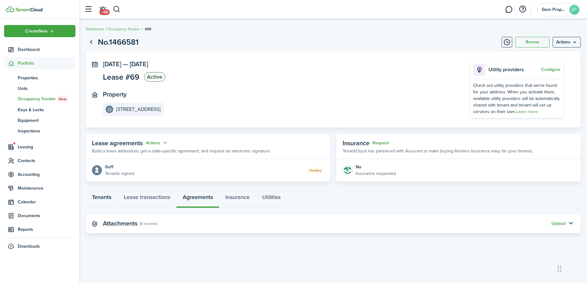
click at [104, 197] on link "Tenants" at bounding box center [102, 198] width 32 height 19
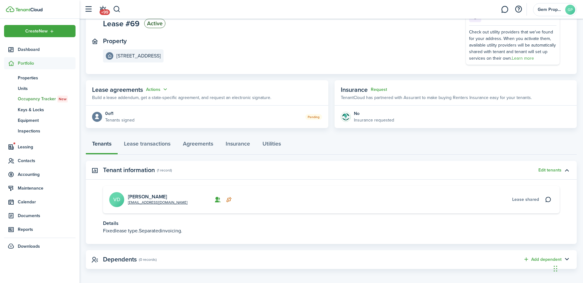
scroll to position [56, 0]
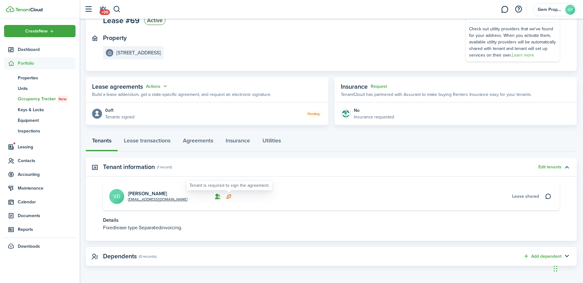
click at [229, 196] on icon at bounding box center [228, 196] width 7 height 6
click at [228, 196] on icon at bounding box center [228, 196] width 7 height 6
click at [216, 196] on icon at bounding box center [217, 196] width 7 height 6
click at [229, 196] on icon at bounding box center [228, 196] width 7 height 6
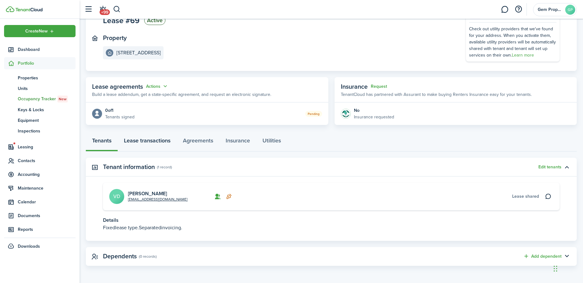
click at [151, 139] on link "Lease transactions" at bounding box center [147, 142] width 59 height 19
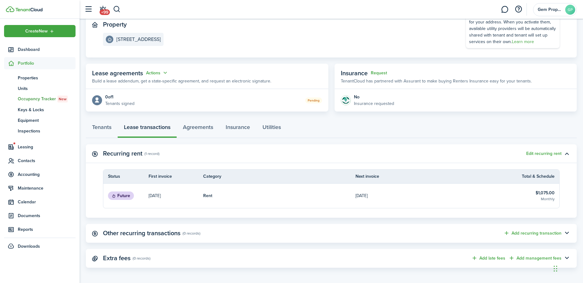
scroll to position [72, 0]
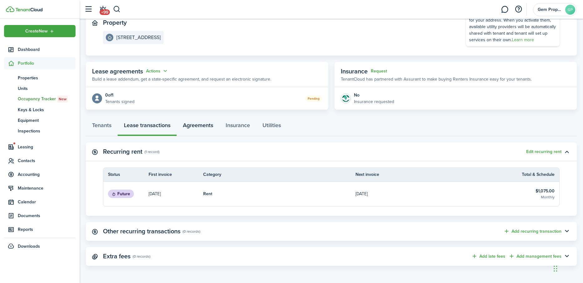
click at [197, 122] on link "Agreements" at bounding box center [198, 126] width 43 height 19
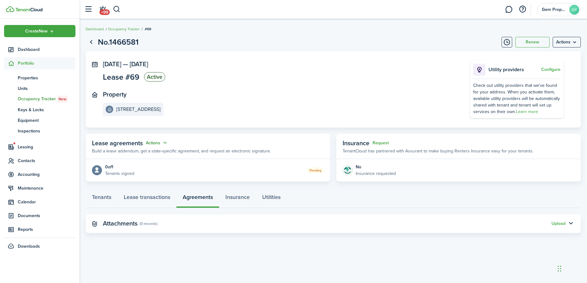
click at [155, 140] on button "Actions" at bounding box center [157, 142] width 22 height 7
click at [240, 197] on link "Insurance" at bounding box center [237, 198] width 37 height 19
click at [275, 193] on link "Utilities" at bounding box center [271, 198] width 31 height 19
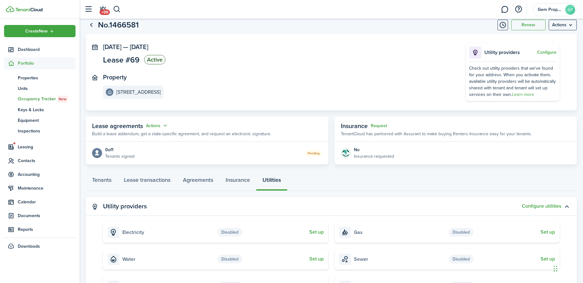
scroll to position [31, 0]
